Goal: Check status: Check status

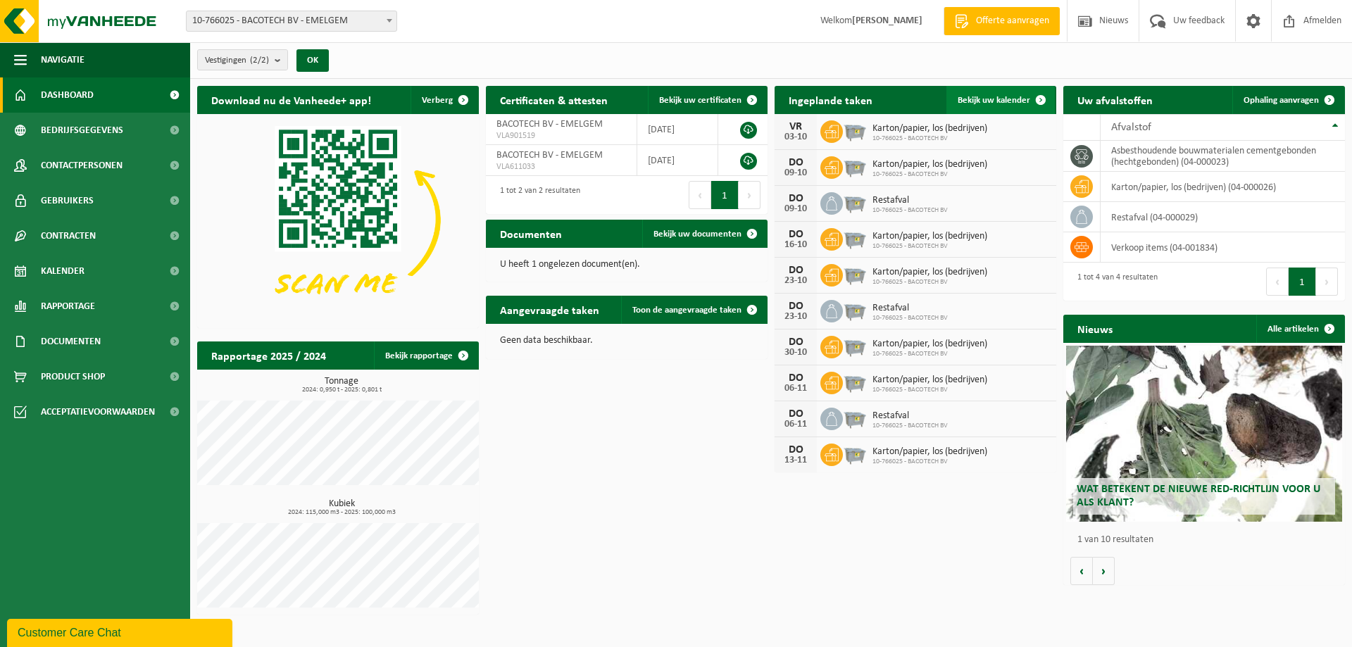
click at [996, 100] on span "Bekijk uw kalender" at bounding box center [994, 100] width 73 height 9
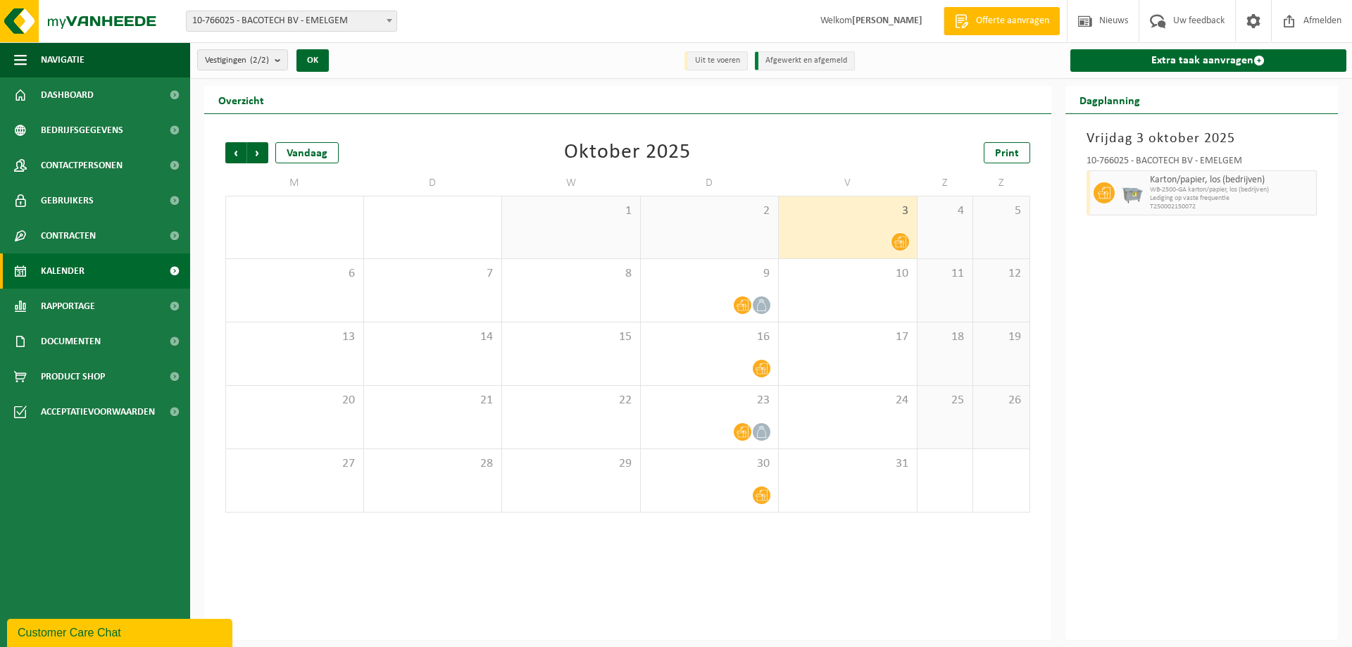
click at [901, 236] on icon at bounding box center [901, 242] width 12 height 12
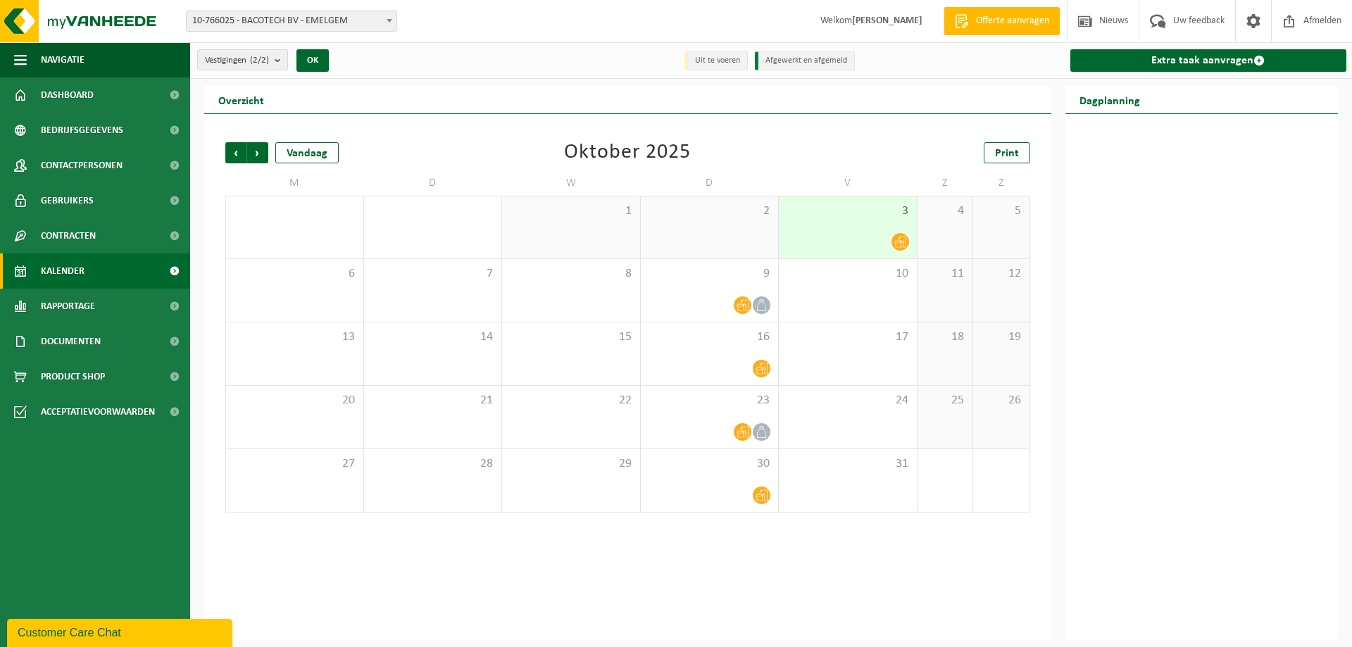
click at [901, 236] on icon at bounding box center [901, 242] width 12 height 12
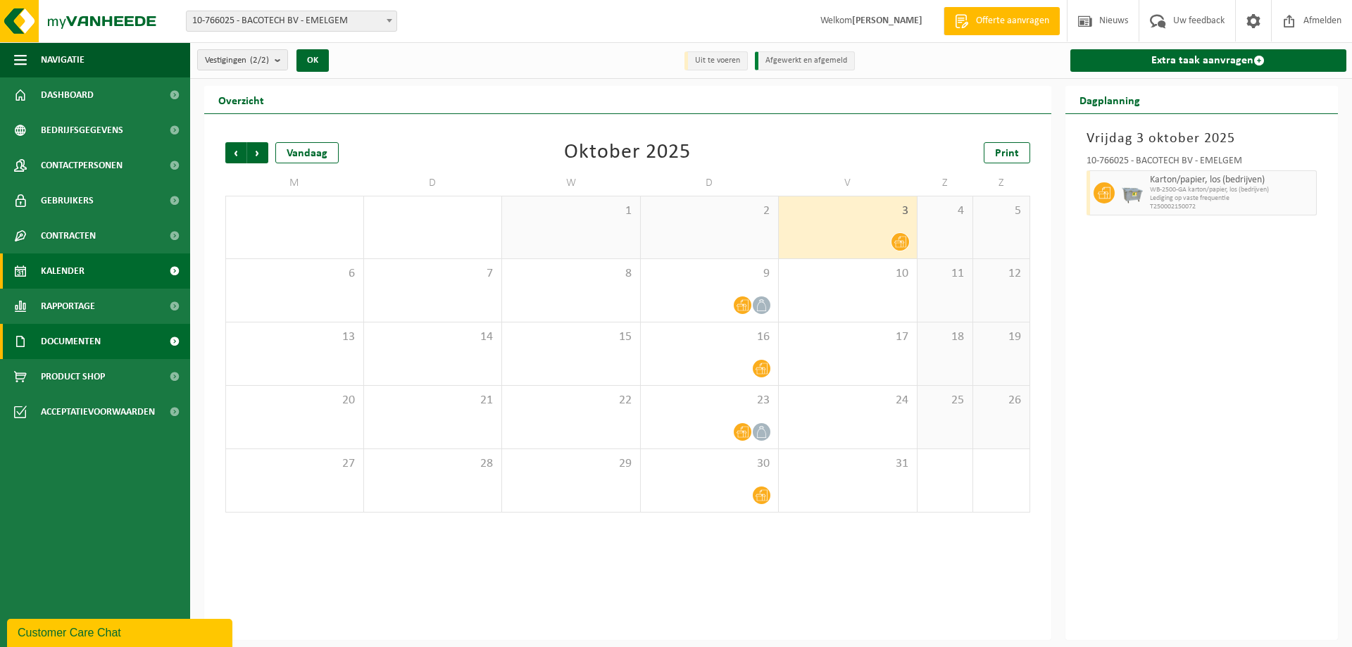
click at [173, 345] on span at bounding box center [174, 341] width 32 height 35
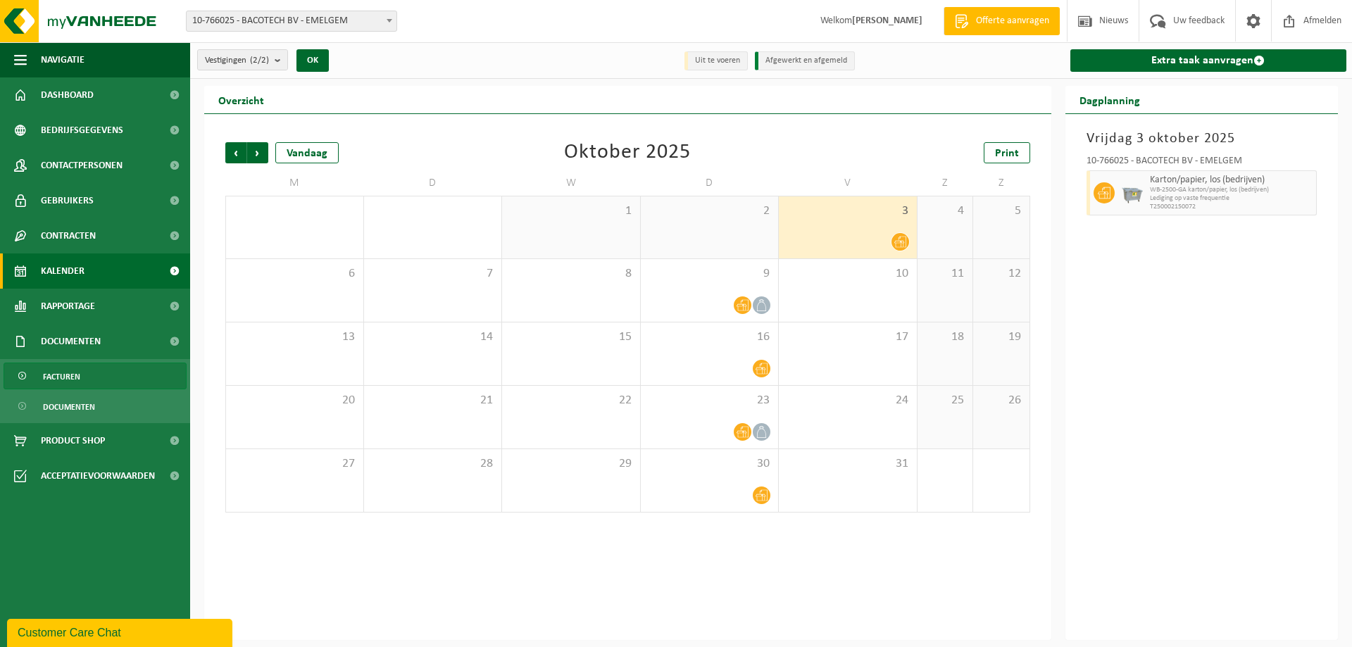
click at [73, 380] on span "Facturen" at bounding box center [61, 376] width 37 height 27
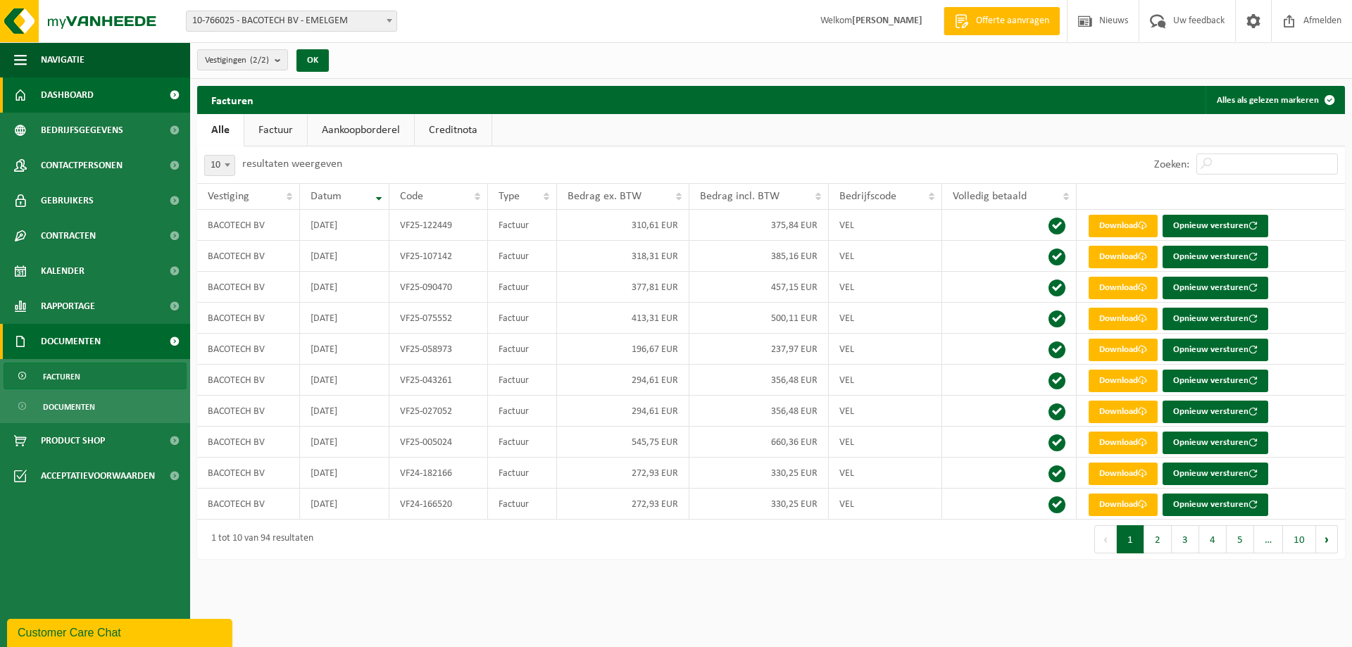
click at [85, 99] on span "Dashboard" at bounding box center [67, 94] width 53 height 35
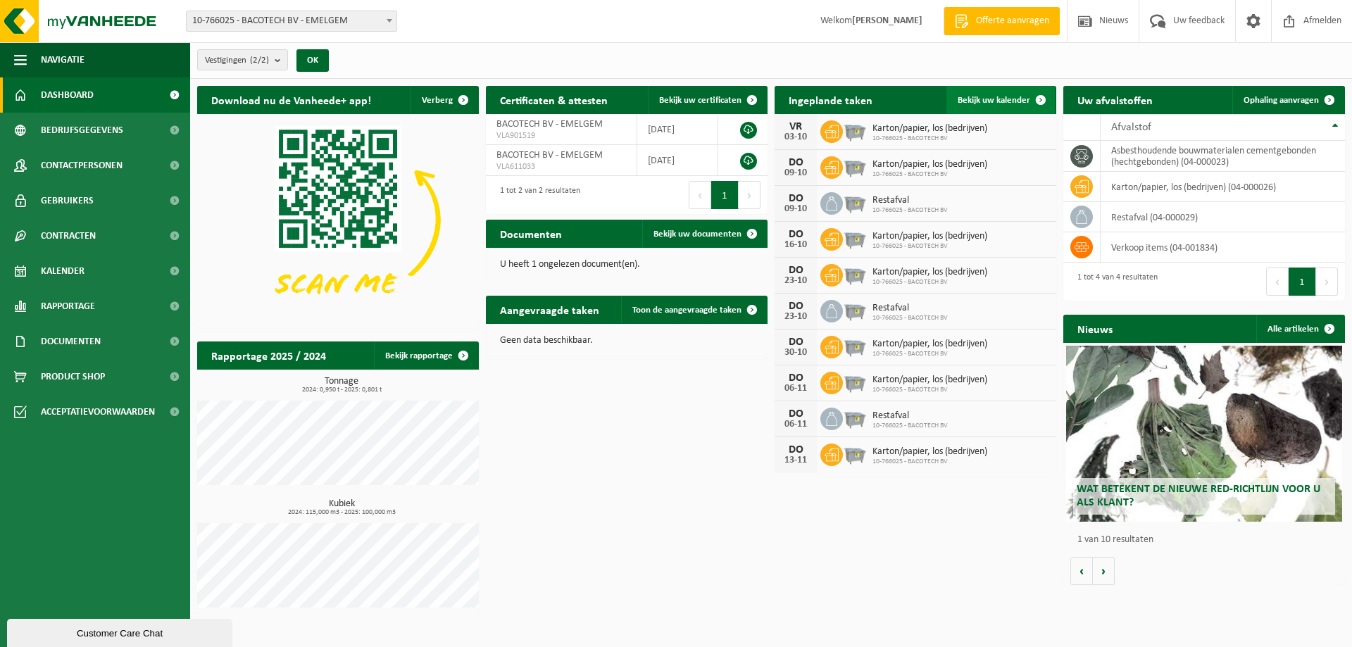
click at [1003, 93] on link "Bekijk uw kalender" at bounding box center [1001, 100] width 108 height 28
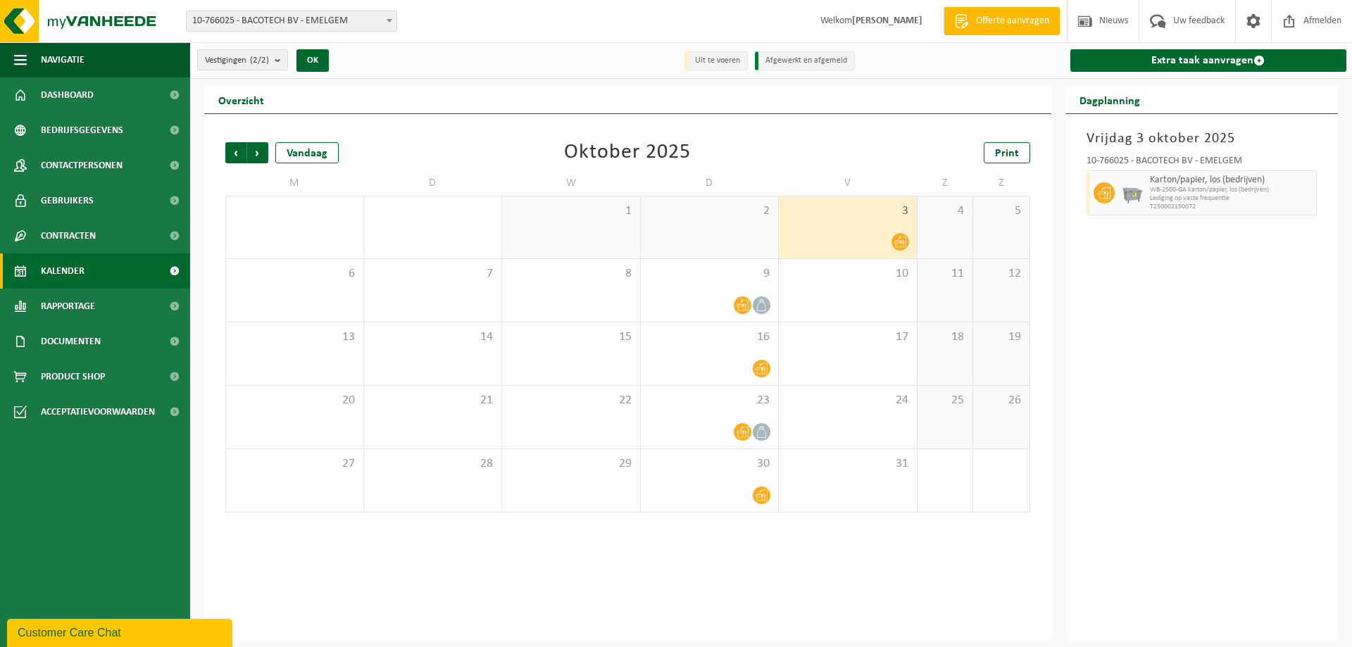
click at [1159, 196] on span "Lediging op vaste frequentie" at bounding box center [1231, 198] width 163 height 8
click at [892, 244] on span at bounding box center [901, 242] width 18 height 18
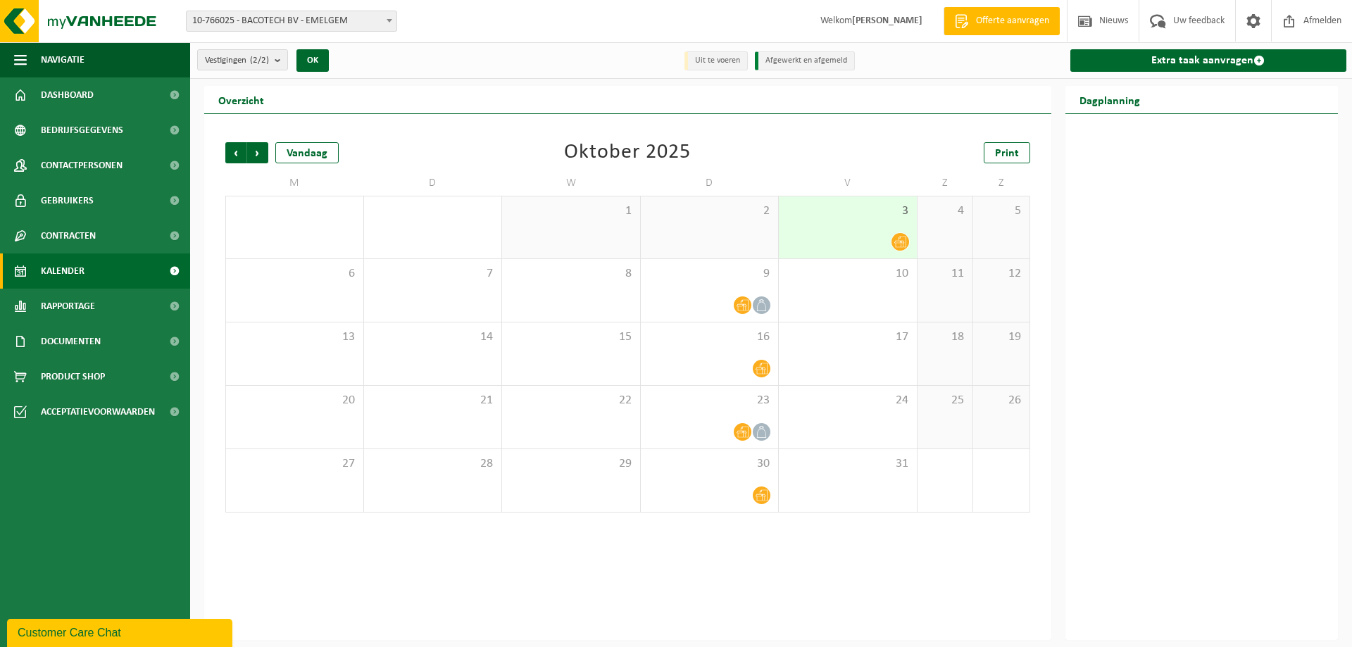
click at [898, 242] on icon at bounding box center [901, 242] width 12 height 12
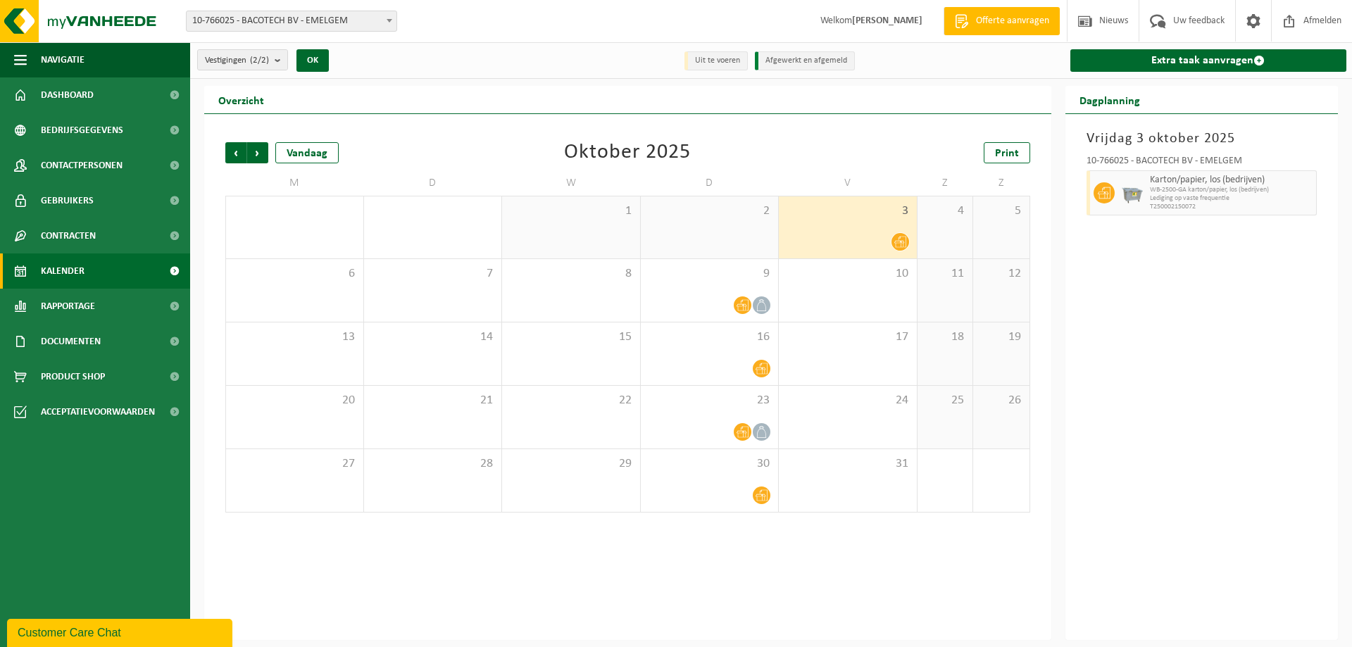
click at [1231, 193] on span "WB-2500-GA karton/papier, los (bedrijven)" at bounding box center [1231, 190] width 163 height 8
click at [1107, 195] on icon at bounding box center [1104, 193] width 13 height 12
click at [228, 156] on span "Vorige" at bounding box center [235, 152] width 21 height 21
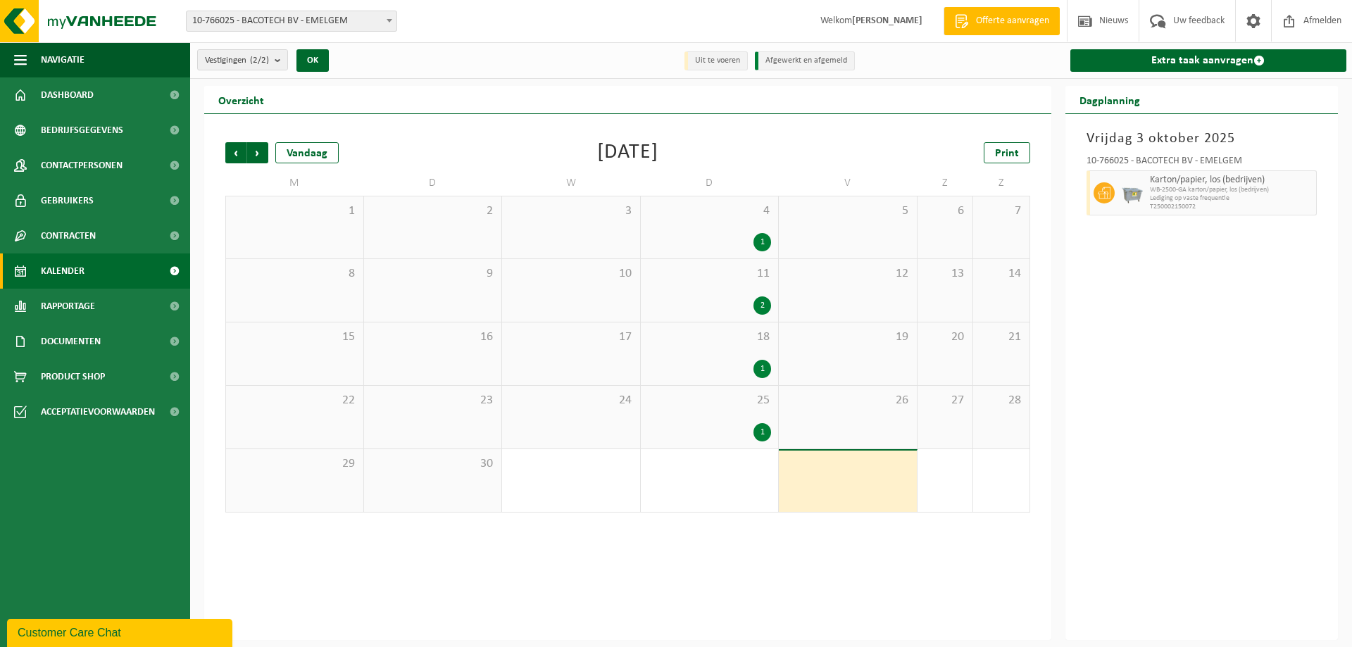
click at [757, 430] on div "1" at bounding box center [763, 432] width 18 height 18
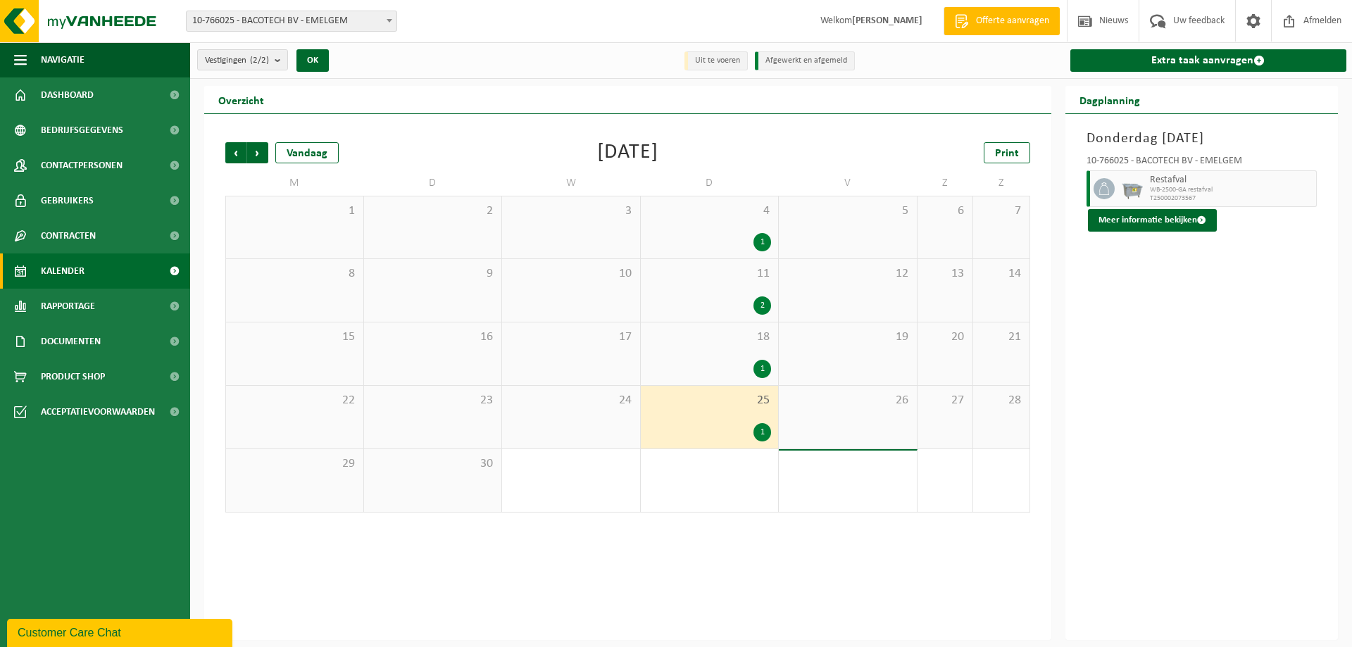
click at [759, 371] on div "1" at bounding box center [763, 369] width 18 height 18
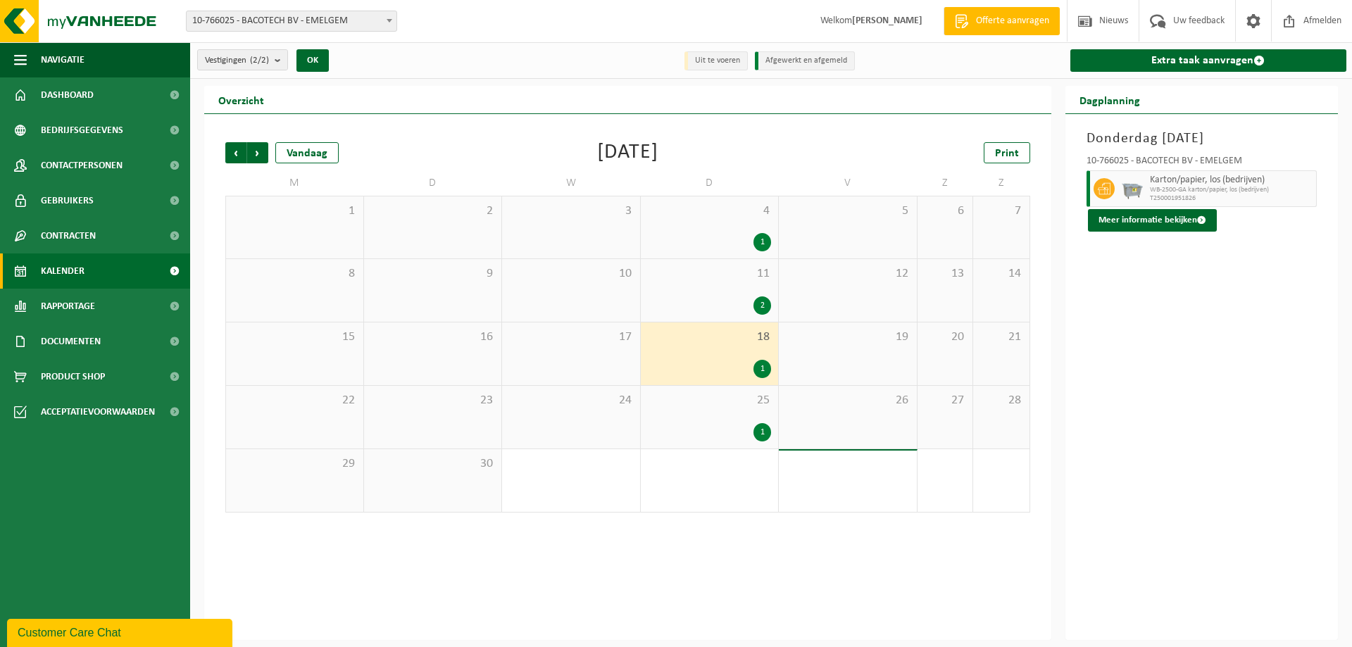
click at [756, 425] on div "1" at bounding box center [763, 432] width 18 height 18
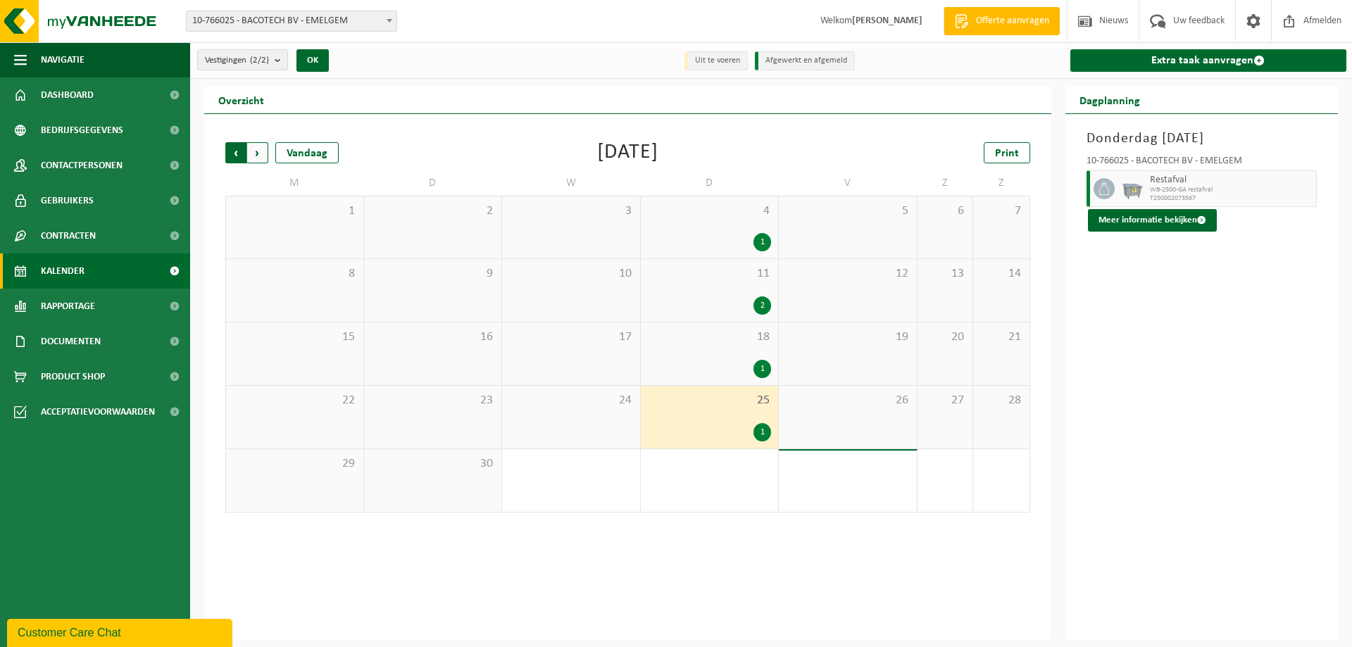
click at [257, 153] on span "Volgende" at bounding box center [257, 152] width 21 height 21
